Goal: Task Accomplishment & Management: Manage account settings

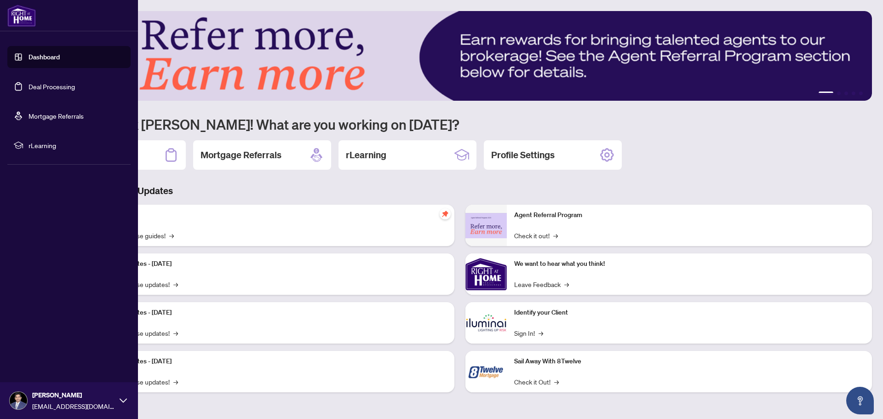
click at [51, 86] on link "Deal Processing" at bounding box center [52, 86] width 46 height 8
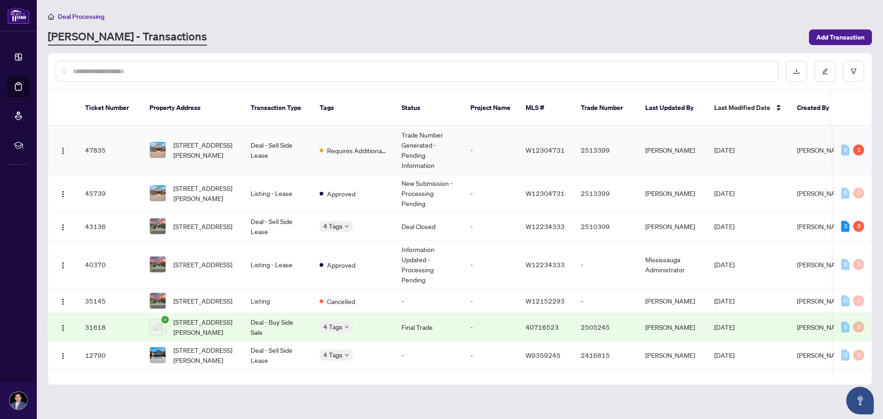
click at [275, 133] on td "Deal - Sell Side Lease" at bounding box center [277, 150] width 69 height 48
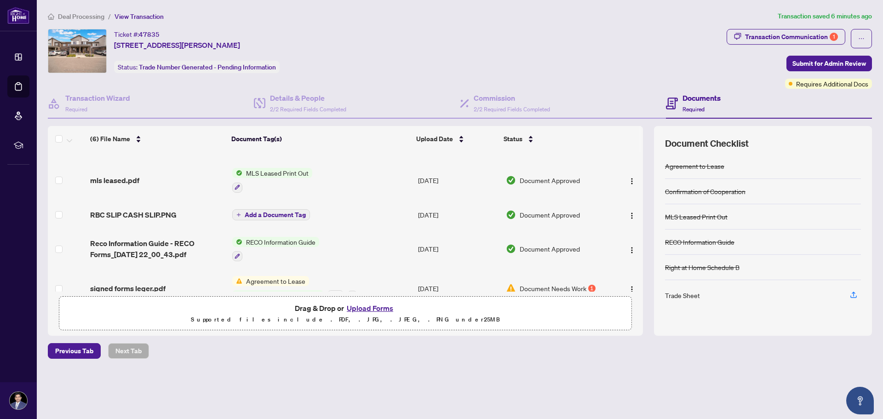
scroll to position [79, 0]
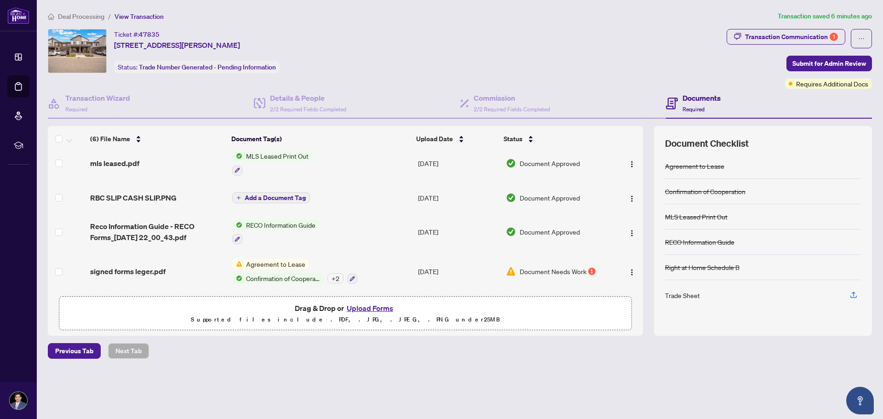
click at [582, 269] on span "Document Needs Work" at bounding box center [552, 271] width 67 height 10
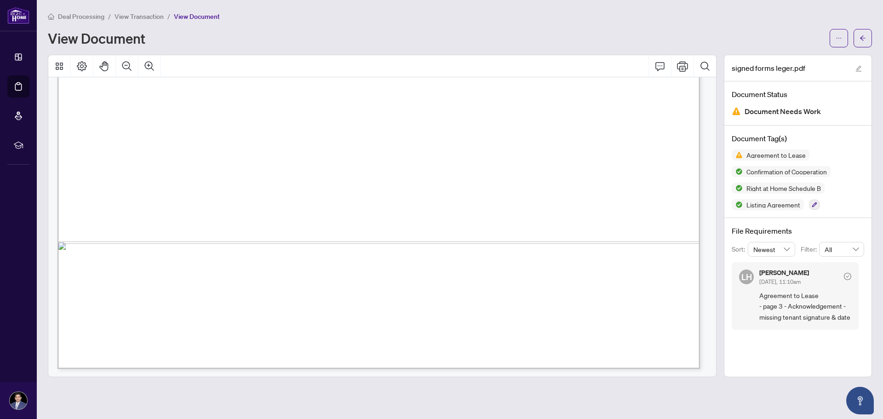
scroll to position [2253, 0]
click at [836, 35] on icon "ellipsis" at bounding box center [838, 38] width 6 height 6
click at [790, 57] on span "Download" at bounding box center [805, 58] width 70 height 10
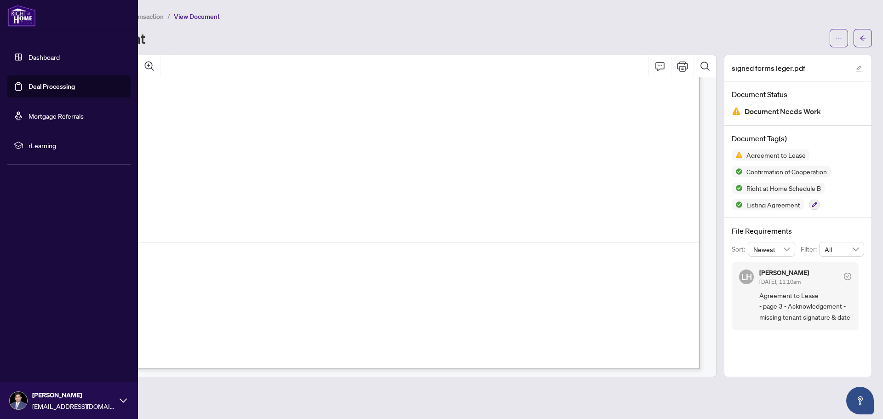
click at [51, 88] on link "Deal Processing" at bounding box center [52, 86] width 46 height 8
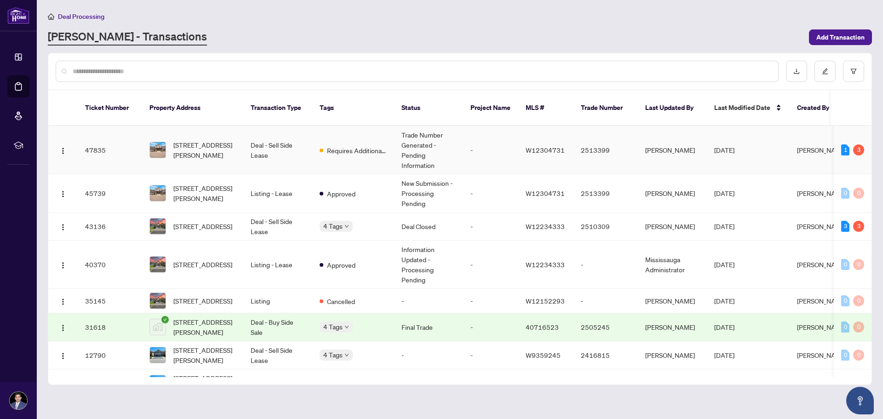
click at [263, 136] on td "Deal - Sell Side Lease" at bounding box center [277, 150] width 69 height 48
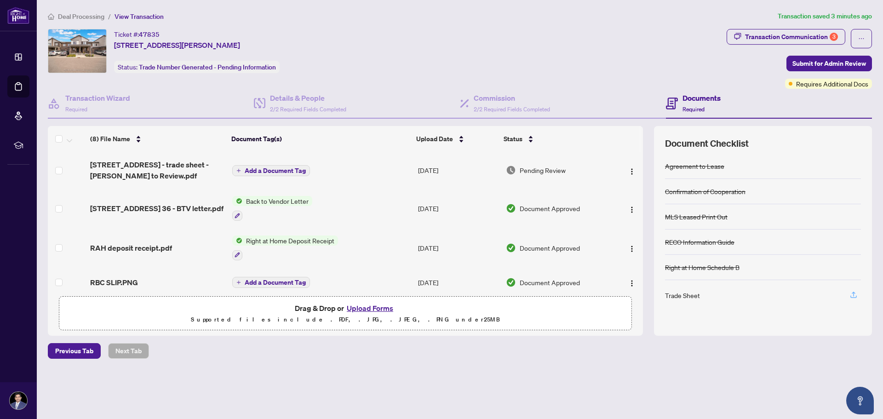
click at [852, 294] on icon "button" at bounding box center [853, 295] width 8 height 8
click at [789, 34] on div "Transaction Communication 3" at bounding box center [791, 36] width 93 height 15
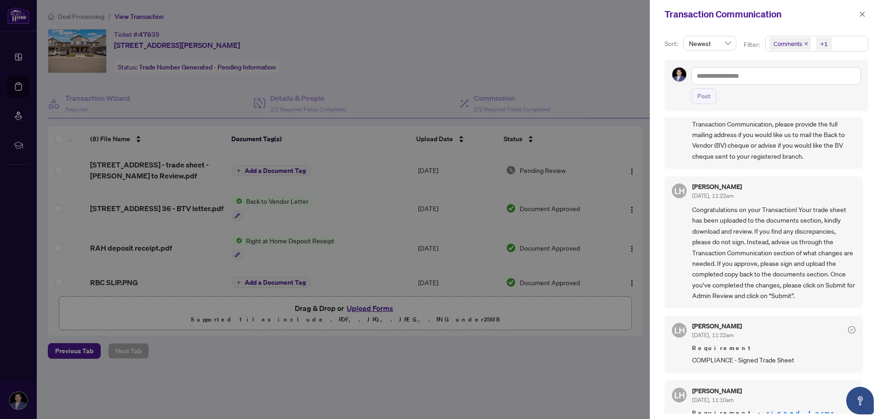
scroll to position [276, 0]
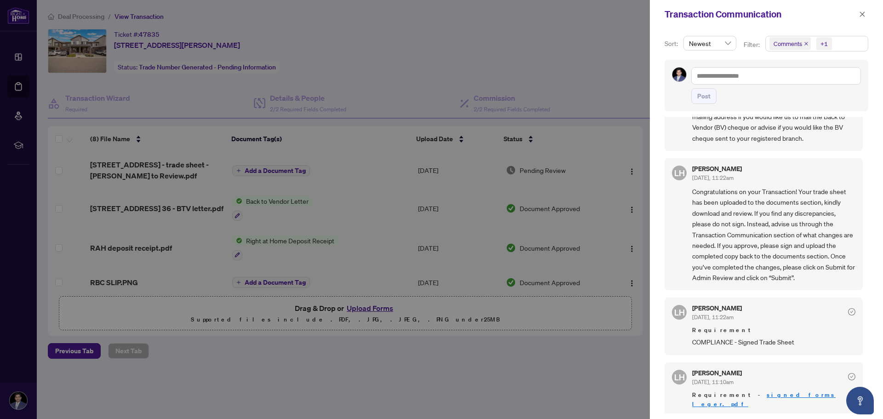
click at [592, 311] on div at bounding box center [441, 209] width 883 height 419
click at [570, 366] on div at bounding box center [441, 209] width 883 height 419
click at [864, 13] on icon "close" at bounding box center [862, 14] width 6 height 6
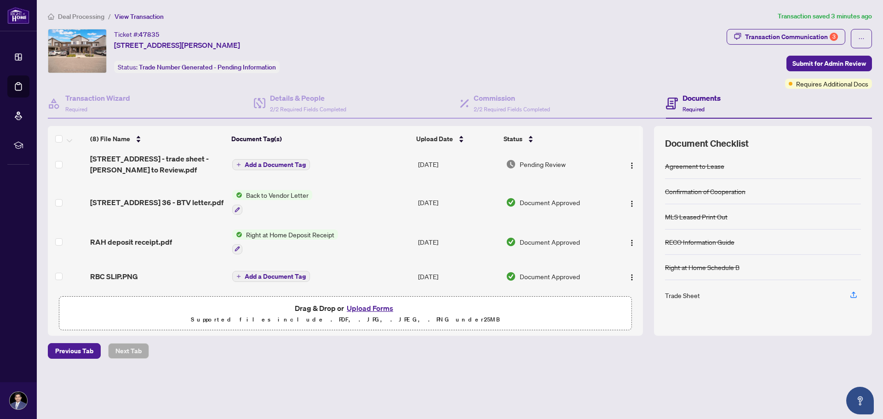
scroll to position [0, 0]
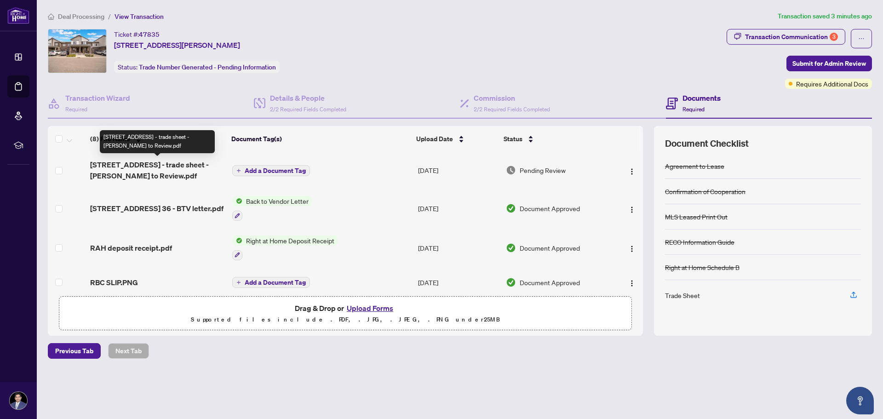
click at [189, 167] on span "[STREET_ADDRESS] - trade sheet - [PERSON_NAME] to Review.pdf" at bounding box center [157, 170] width 135 height 22
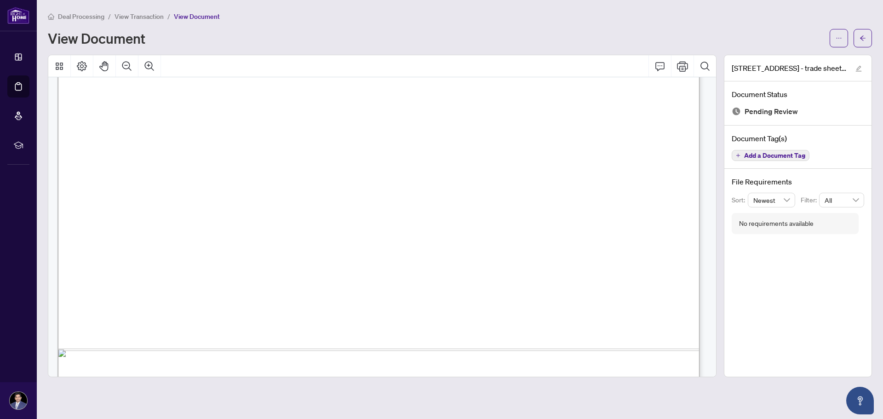
scroll to position [550, 0]
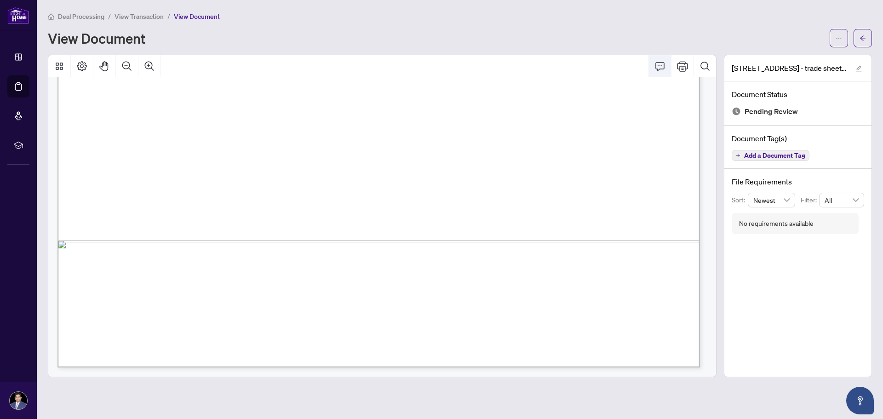
click at [659, 64] on icon "Comment" at bounding box center [659, 66] width 11 height 11
click at [836, 33] on span "button" at bounding box center [838, 38] width 6 height 15
click at [787, 60] on span "Download" at bounding box center [805, 58] width 70 height 10
